Goal: Information Seeking & Learning: Understand process/instructions

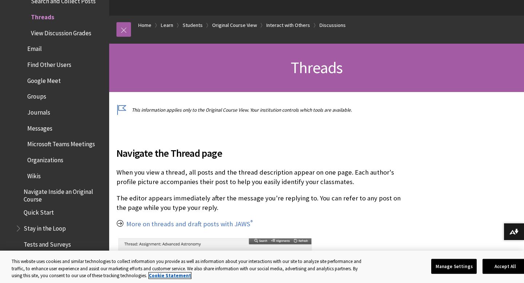
scroll to position [59, 0]
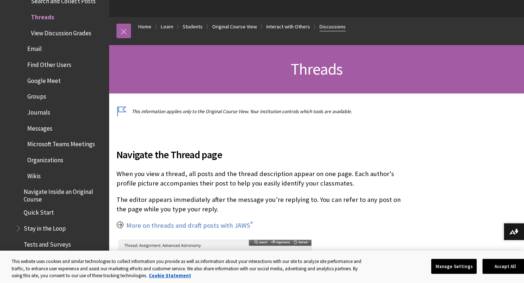
click at [330, 24] on link "Discussions" at bounding box center [332, 26] width 26 height 9
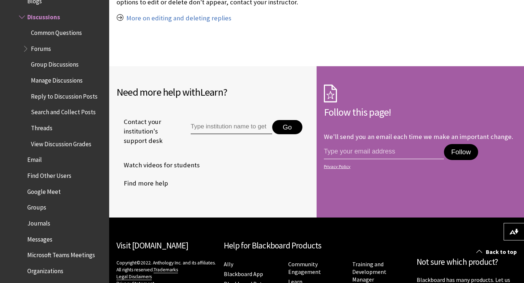
scroll to position [855, 0]
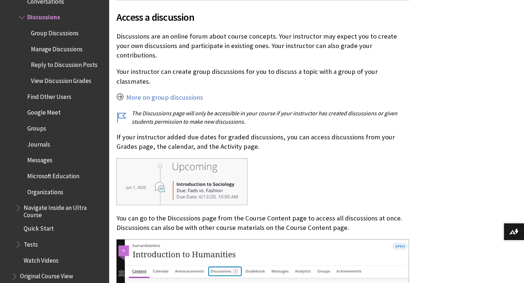
scroll to position [339, 0]
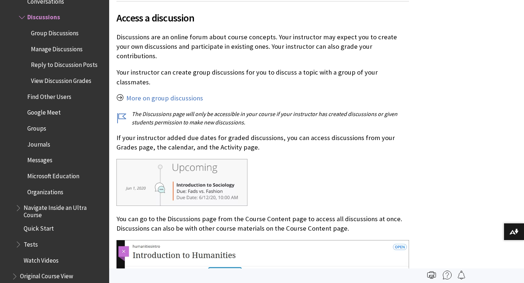
click at [447, 274] on img at bounding box center [447, 275] width 9 height 9
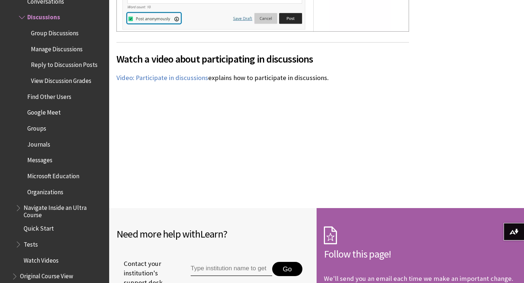
scroll to position [2173, 0]
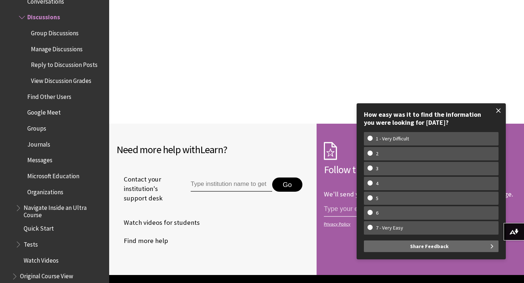
click at [500, 111] on span at bounding box center [498, 110] width 15 height 15
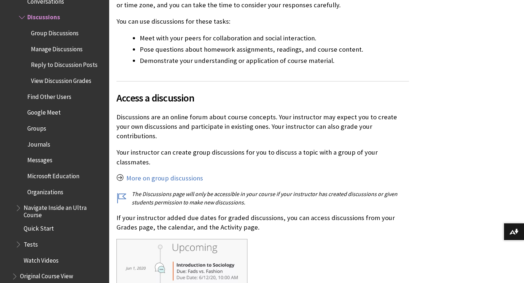
scroll to position [261, 0]
